Goal: Information Seeking & Learning: Check status

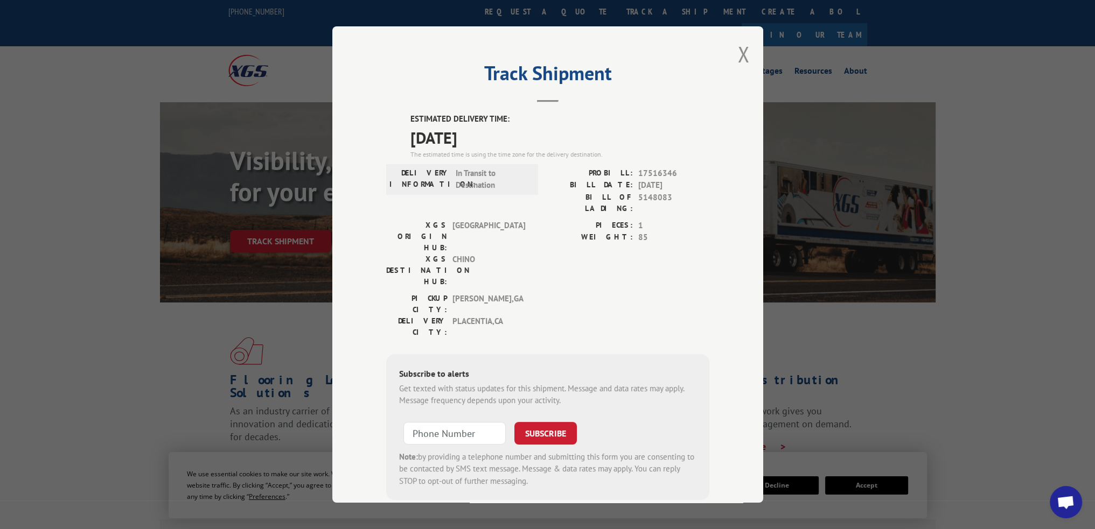
click at [753, 61] on div "Track Shipment ESTIMATED DELIVERY TIME: [DATE] The estimated time is using the …" at bounding box center [547, 264] width 431 height 477
click at [745, 58] on div "Track Shipment ESTIMATED DELIVERY TIME: [DATE] The estimated time is using the …" at bounding box center [547, 264] width 431 height 477
click at [742, 56] on button "Close modal" at bounding box center [744, 54] width 12 height 29
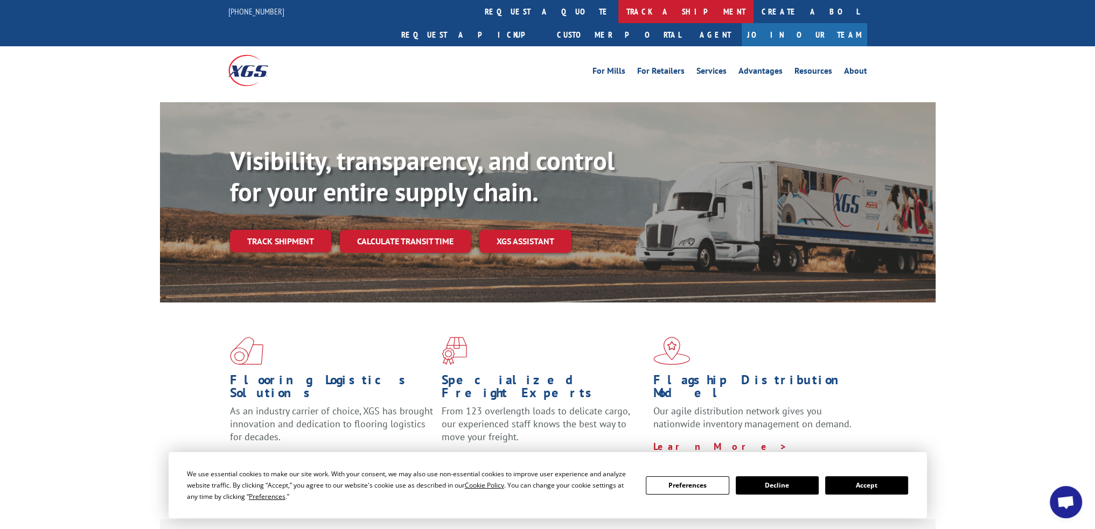
click at [618, 10] on link "track a shipment" at bounding box center [685, 11] width 135 height 23
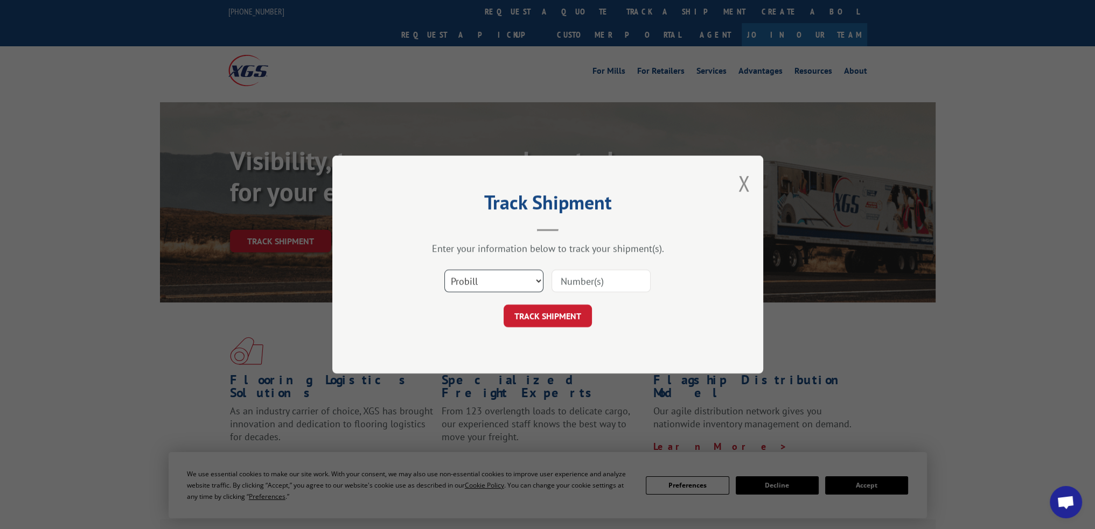
drag, startPoint x: 481, startPoint y: 274, endPoint x: 482, endPoint y: 279, distance: 6.1
click at [481, 274] on select "Select category... Probill BOL PO" at bounding box center [493, 281] width 99 height 23
select select "po"
click at [444, 270] on select "Select category... Probill BOL PO" at bounding box center [493, 281] width 99 height 23
paste input "25501757"
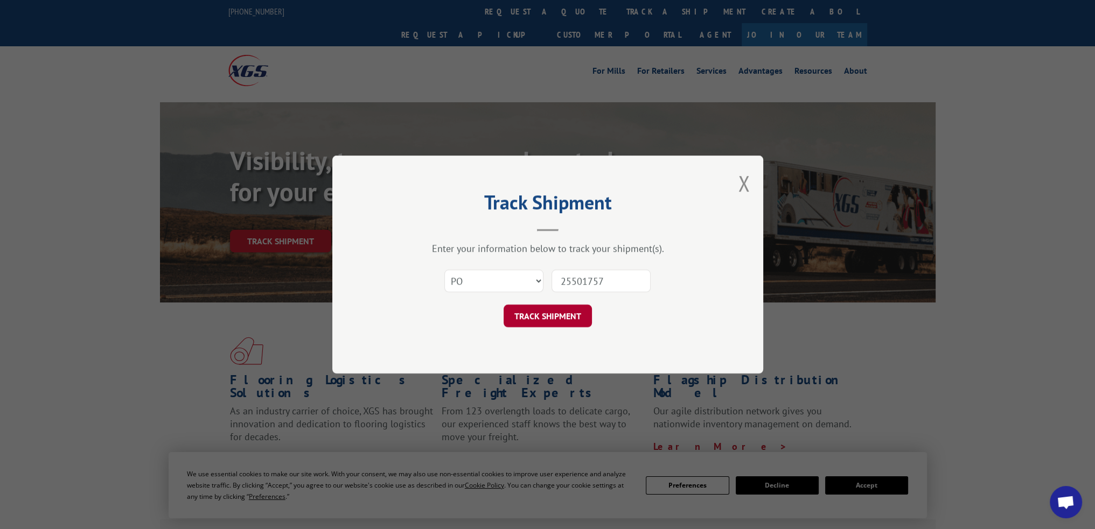
type input "25501757"
click at [567, 305] on button "TRACK SHIPMENT" at bounding box center [548, 316] width 88 height 23
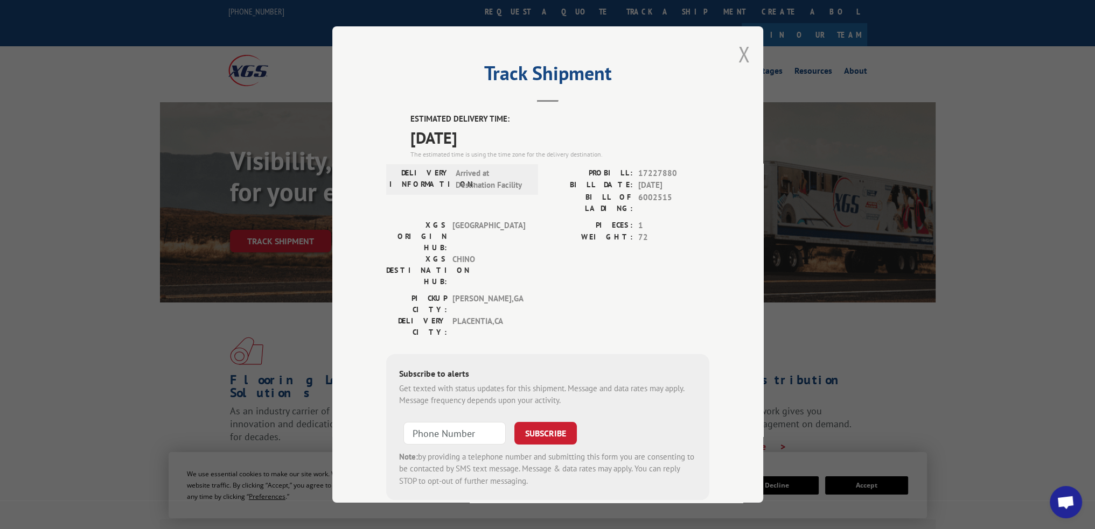
click at [741, 55] on button "Close modal" at bounding box center [744, 54] width 12 height 29
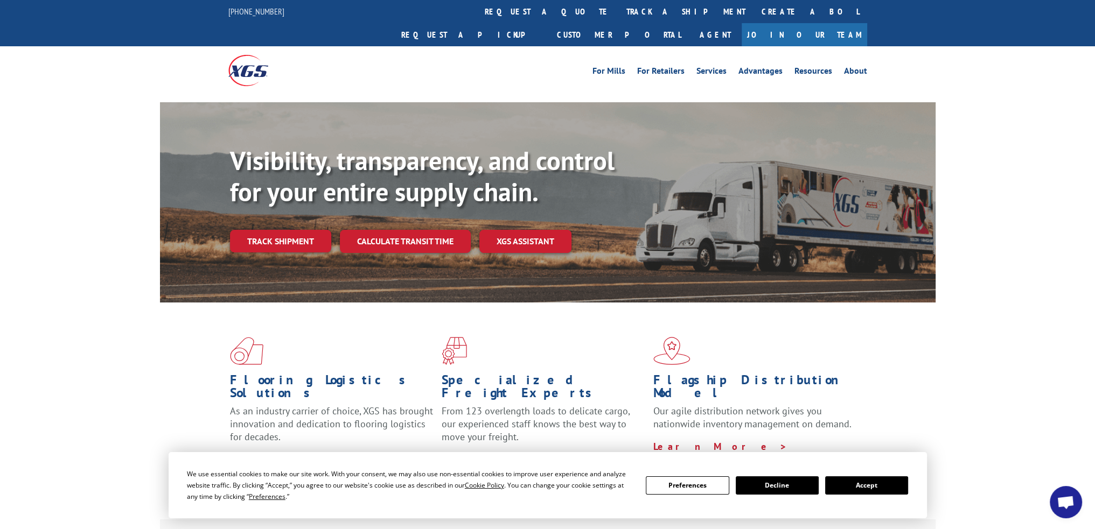
drag, startPoint x: 534, startPoint y: 16, endPoint x: 532, endPoint y: 21, distance: 5.8
click at [618, 16] on link "track a shipment" at bounding box center [685, 11] width 135 height 23
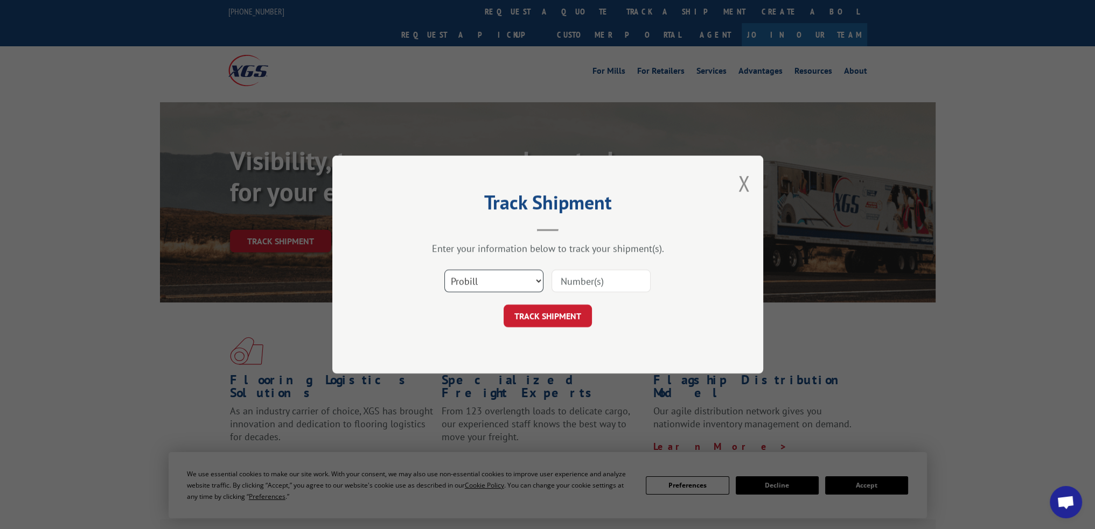
click at [495, 284] on select "Select category... Probill BOL PO" at bounding box center [493, 281] width 99 height 23
select select "po"
click at [444, 270] on select "Select category... Probill BOL PO" at bounding box center [493, 281] width 99 height 23
click at [593, 287] on input at bounding box center [600, 281] width 99 height 23
paste input "15504811"
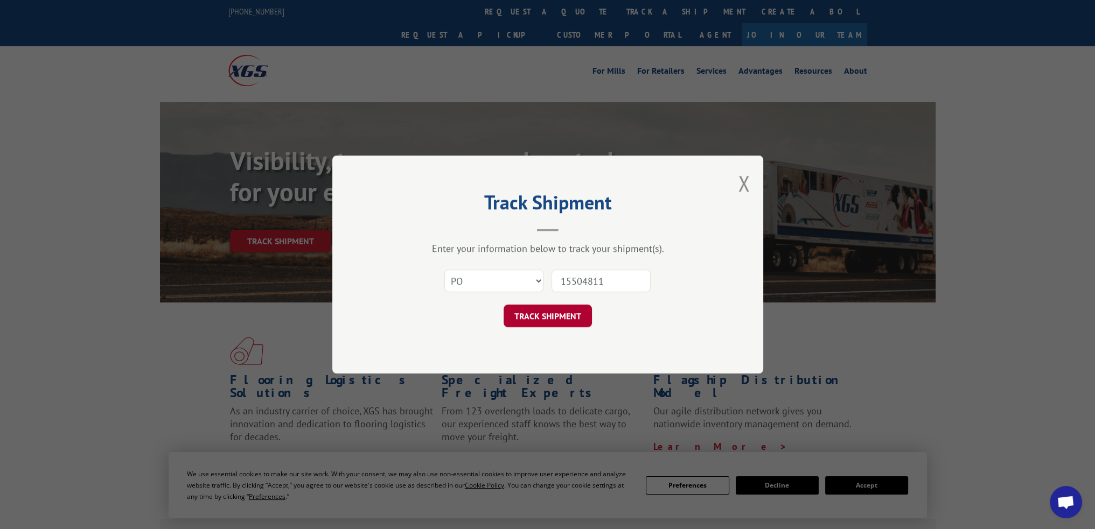
type input "15504811"
click at [547, 325] on button "TRACK SHIPMENT" at bounding box center [548, 316] width 88 height 23
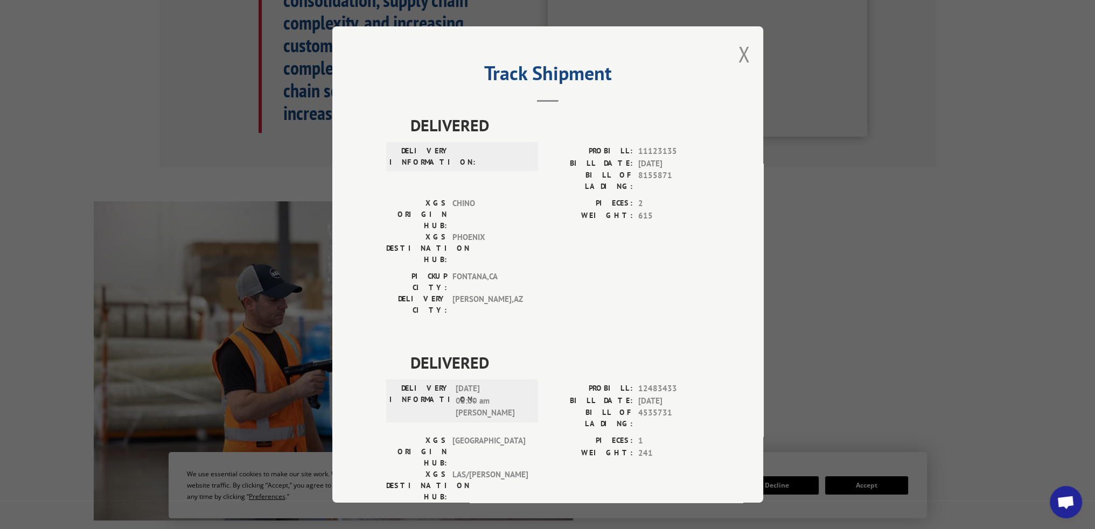
click at [745, 61] on div "Track Shipment DELIVERED DELIVERY INFORMATION: PROBILL: 11123135 BILL DATE: [DA…" at bounding box center [547, 264] width 431 height 477
click at [738, 48] on button "Close modal" at bounding box center [744, 54] width 12 height 29
